Goal: Information Seeking & Learning: Learn about a topic

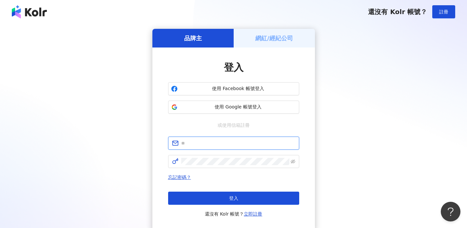
click at [200, 140] on input "text" at bounding box center [238, 143] width 114 height 7
type input "**********"
click button "登入" at bounding box center [233, 198] width 131 height 13
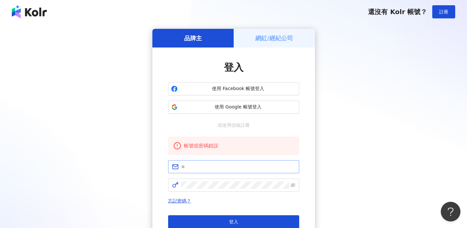
click at [203, 173] on span at bounding box center [233, 166] width 131 height 13
click at [203, 170] on input "text" at bounding box center [238, 166] width 114 height 7
type input "**********"
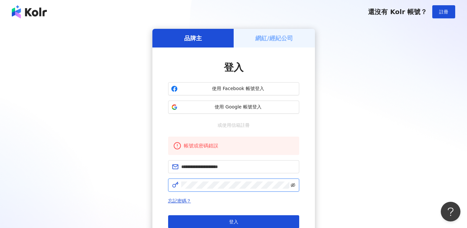
click at [294, 185] on icon "eye-invisible" at bounding box center [293, 185] width 5 height 5
click button "登入" at bounding box center [233, 221] width 131 height 13
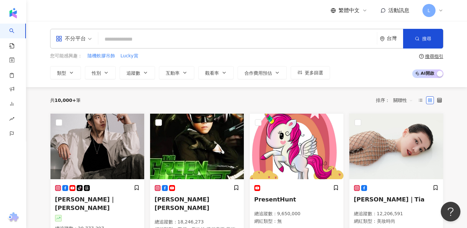
click at [198, 39] on input "search" at bounding box center [237, 39] width 273 height 12
click at [147, 43] on input "search" at bounding box center [237, 39] width 273 height 12
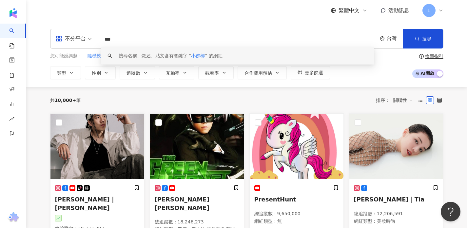
click at [138, 39] on input "***" at bounding box center [237, 39] width 273 height 12
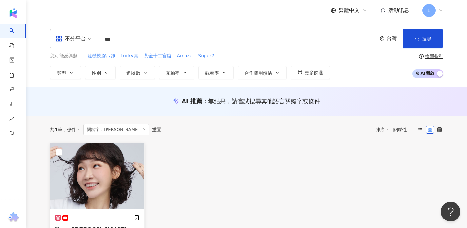
type input "***"
click at [114, 161] on img at bounding box center [97, 177] width 94 height 66
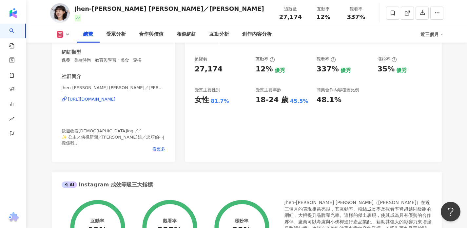
scroll to position [121, 0]
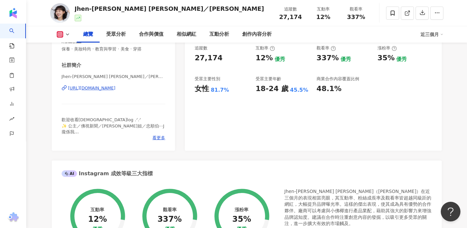
click at [271, 50] on circle at bounding box center [272, 48] width 4 height 4
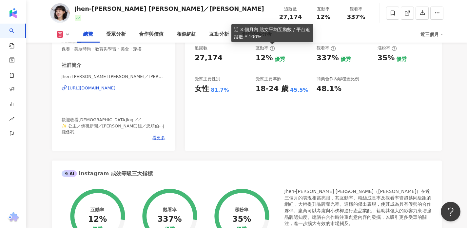
click at [271, 50] on icon at bounding box center [272, 48] width 5 height 5
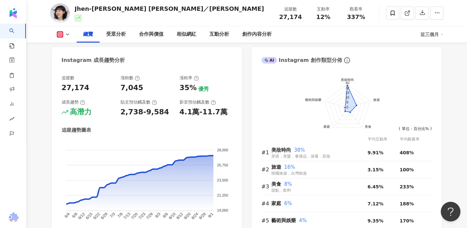
scroll to position [353, 0]
click at [179, 160] on foreignobject at bounding box center [147, 184] width 170 height 89
click at [182, 160] on foreignobject at bounding box center [147, 184] width 170 height 89
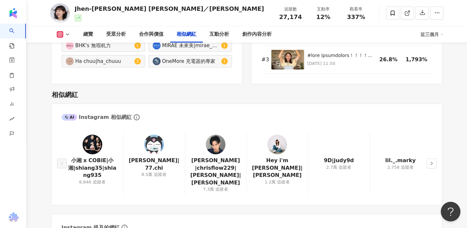
scroll to position [1056, 0]
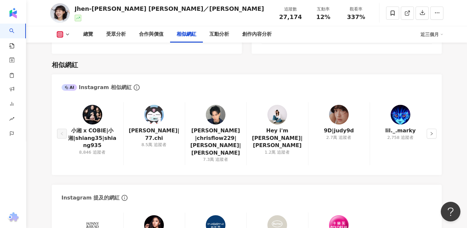
click at [151, 120] on img at bounding box center [154, 115] width 20 height 20
click at [344, 109] on img at bounding box center [339, 115] width 20 height 20
click at [428, 133] on button "button" at bounding box center [432, 134] width 10 height 10
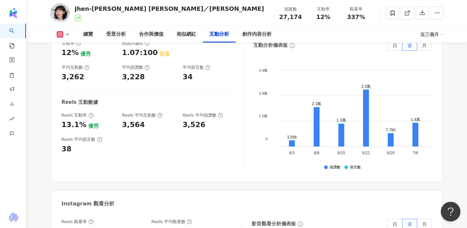
scroll to position [1281, 0]
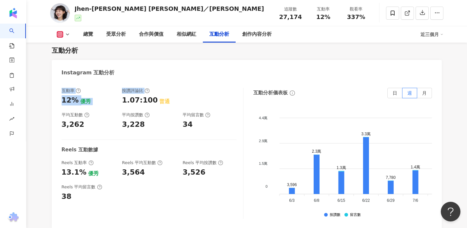
drag, startPoint x: 162, startPoint y: 91, endPoint x: 60, endPoint y: 90, distance: 101.6
click at [60, 90] on div "互動率 12% 優秀 按讚評論比 1.07:100 普通 平均互動數 3,262 平均按讚數 3,228 平均留言數 34 Reels 互動數據 Reels …" at bounding box center [247, 155] width 390 height 148
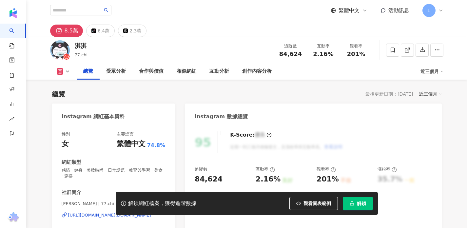
scroll to position [119, 0]
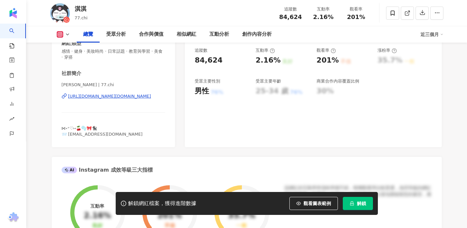
click at [132, 96] on div "https://www.instagram.com/77.chi/" at bounding box center [109, 96] width 83 height 6
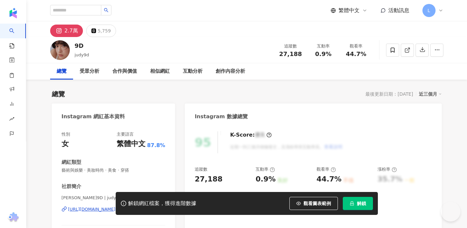
click at [106, 207] on div "[URL][DOMAIN_NAME]" at bounding box center [92, 210] width 48 height 6
